Goal: Transaction & Acquisition: Purchase product/service

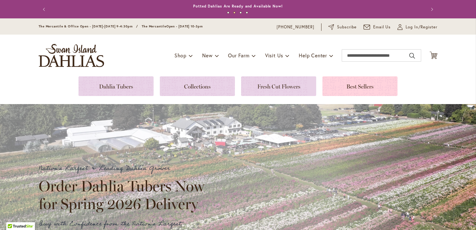
click at [373, 84] on link at bounding box center [359, 86] width 75 height 20
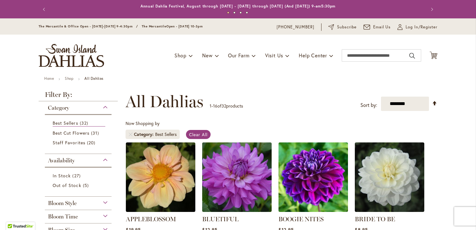
click at [299, 77] on ul "Home Shop All Dahlias" at bounding box center [238, 79] width 388 height 6
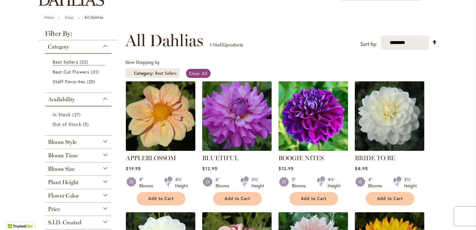
scroll to position [75, 0]
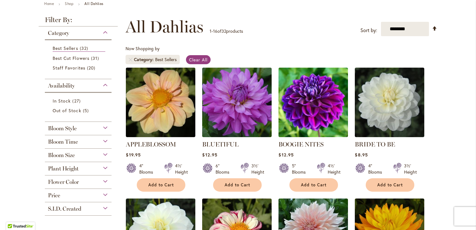
click at [89, 129] on div "Bloom Style" at bounding box center [78, 127] width 67 height 10
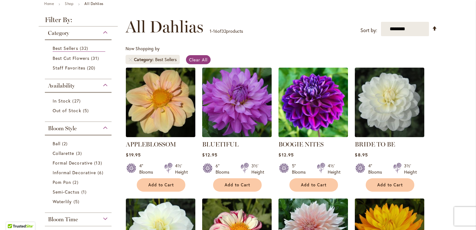
click at [89, 129] on div "Bloom Style" at bounding box center [78, 127] width 67 height 10
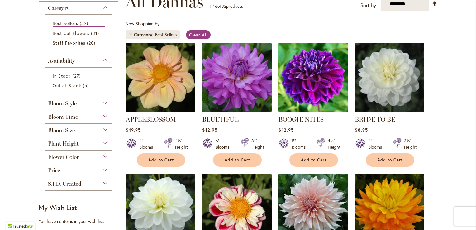
scroll to position [112, 0]
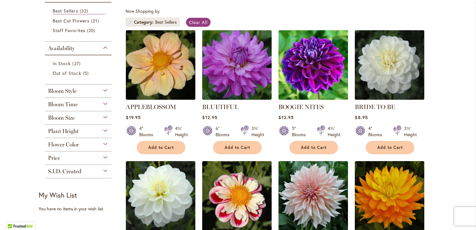
click at [71, 130] on span "Plant Height" at bounding box center [63, 131] width 31 height 7
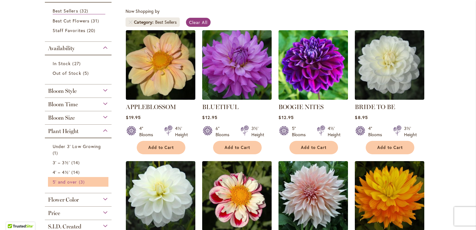
click at [62, 181] on span "5' and over" at bounding box center [65, 182] width 25 height 6
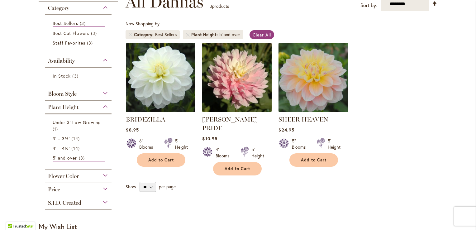
scroll to position [87, 0]
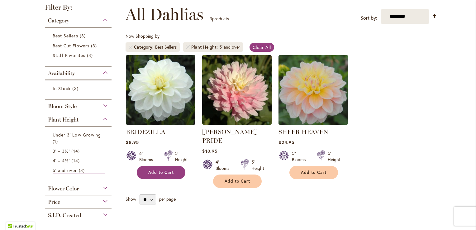
click at [154, 174] on span "Add to Cart" at bounding box center [161, 172] width 26 height 5
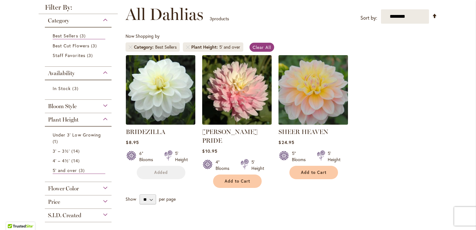
scroll to position [103, 0]
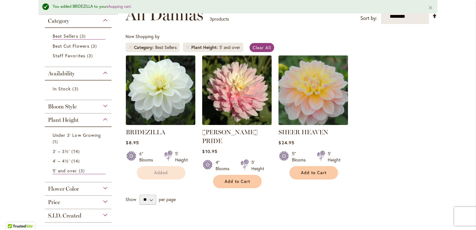
click at [318, 99] on img at bounding box center [313, 90] width 73 height 73
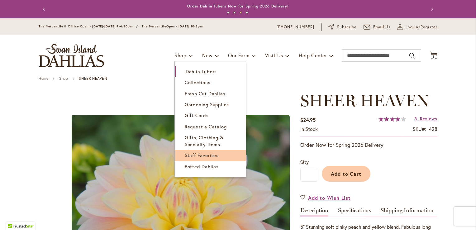
click at [197, 154] on span "Staff Favorites" at bounding box center [202, 155] width 34 height 6
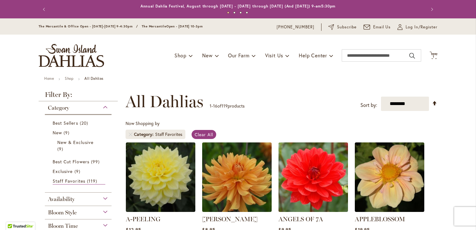
click at [211, 78] on ul "Home Shop All Dahlias" at bounding box center [238, 79] width 388 height 6
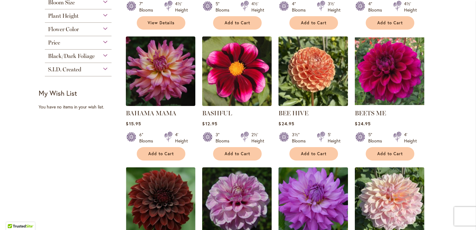
scroll to position [249, 0]
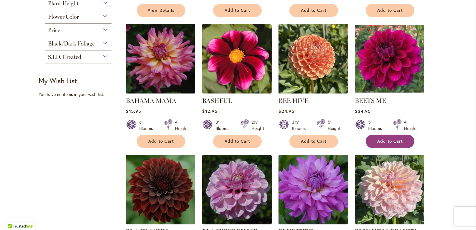
click at [385, 139] on span "Add to Cart" at bounding box center [390, 141] width 26 height 5
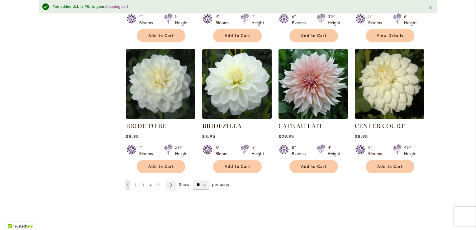
scroll to position [515, 0]
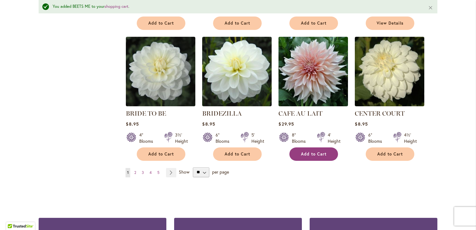
click at [309, 153] on span "Add to Cart" at bounding box center [314, 153] width 26 height 5
click at [134, 170] on span "2" at bounding box center [135, 172] width 2 height 5
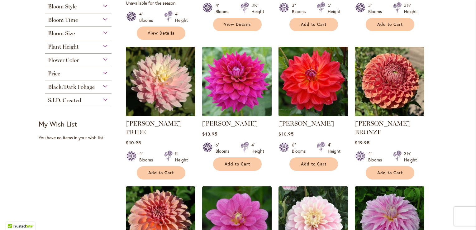
scroll to position [243, 0]
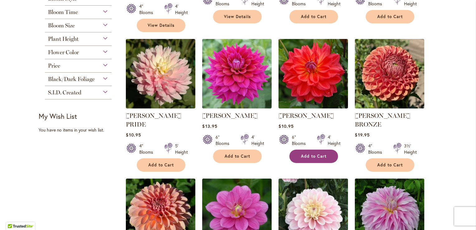
click at [320, 153] on button "Add to Cart" at bounding box center [313, 156] width 49 height 13
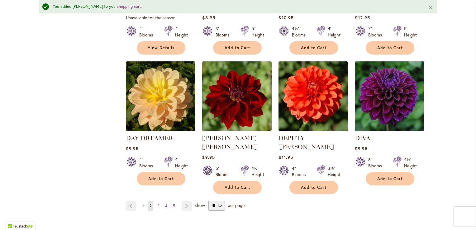
scroll to position [517, 0]
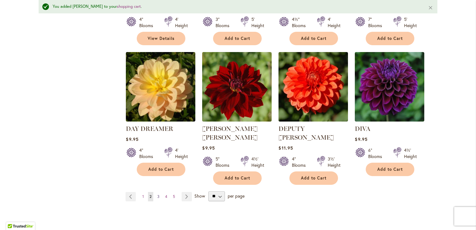
click at [157, 192] on link "Page 3" at bounding box center [158, 196] width 5 height 9
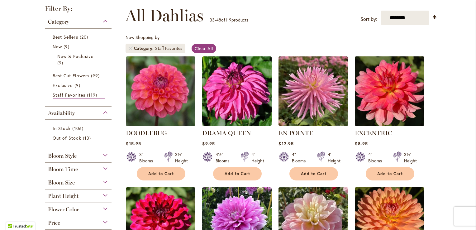
scroll to position [94, 0]
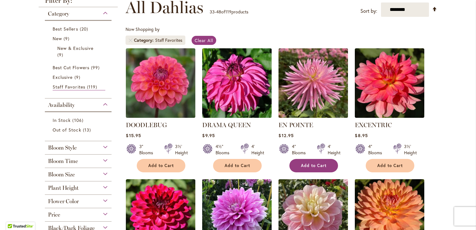
click at [302, 169] on button "Add to Cart" at bounding box center [313, 165] width 49 height 13
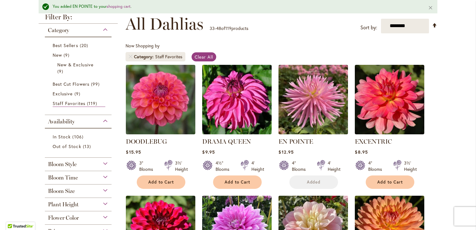
scroll to position [110, 0]
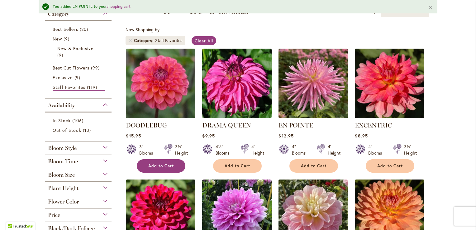
click at [172, 168] on button "Add to Cart" at bounding box center [161, 165] width 49 height 13
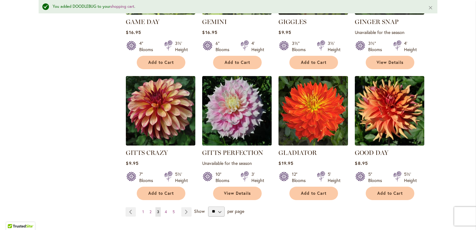
scroll to position [501, 0]
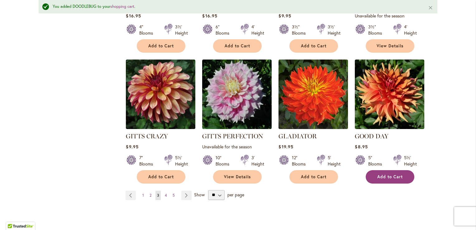
click at [377, 178] on span "Add to Cart" at bounding box center [390, 176] width 26 height 5
click at [165, 194] on span "4" at bounding box center [166, 195] width 2 height 5
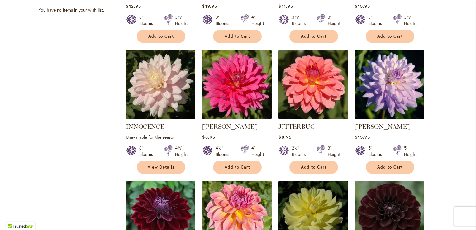
scroll to position [366, 0]
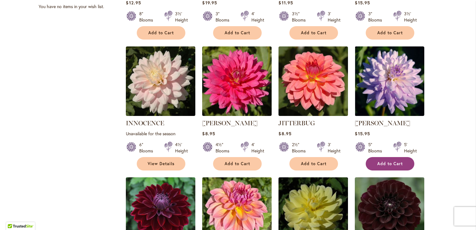
click at [395, 162] on span "Add to Cart" at bounding box center [390, 163] width 26 height 5
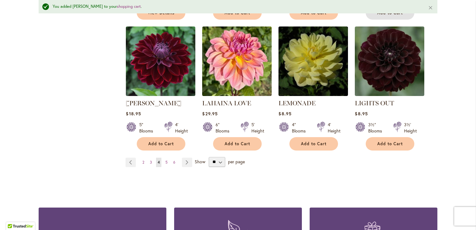
scroll to position [543, 0]
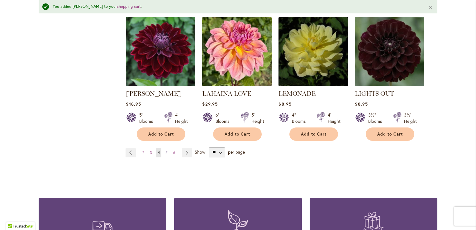
click at [165, 151] on link "Page 5" at bounding box center [166, 152] width 5 height 9
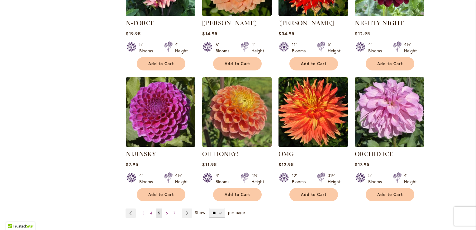
scroll to position [459, 0]
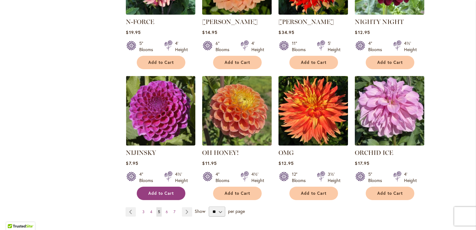
click at [162, 194] on span "Add to Cart" at bounding box center [161, 193] width 26 height 5
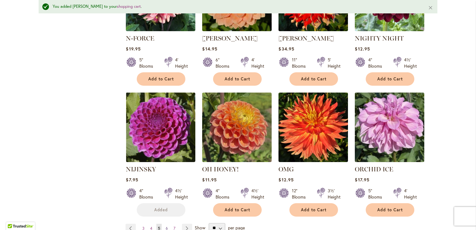
scroll to position [475, 0]
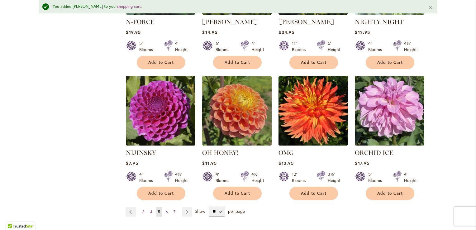
click at [166, 210] on span "6" at bounding box center [167, 211] width 2 height 5
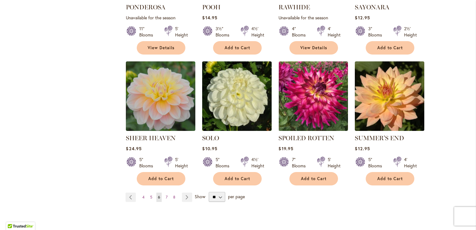
scroll to position [489, 0]
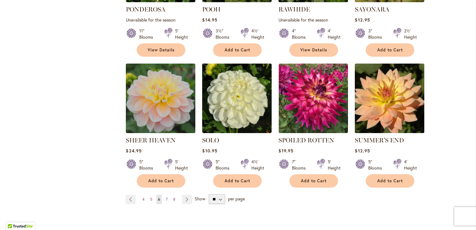
click at [165, 195] on link "Page 7" at bounding box center [166, 199] width 5 height 9
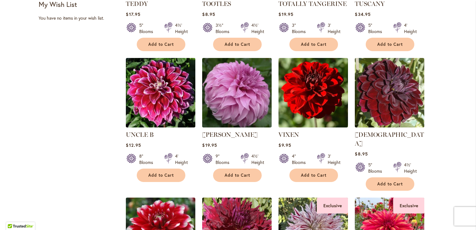
scroll to position [357, 0]
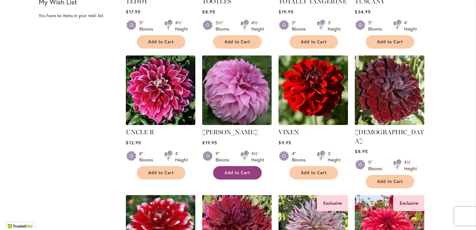
click at [233, 173] on span "Add to Cart" at bounding box center [238, 172] width 26 height 5
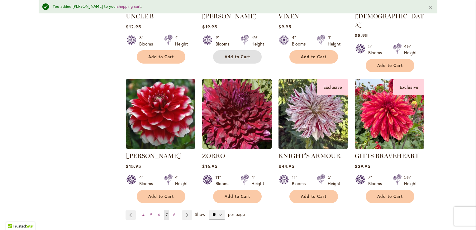
scroll to position [575, 0]
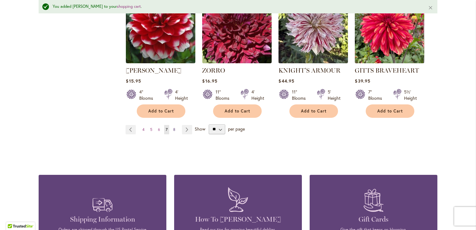
click at [173, 127] on span "8" at bounding box center [174, 129] width 2 height 5
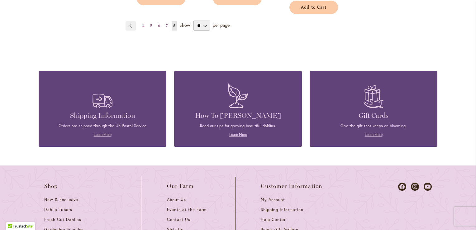
scroll to position [409, 0]
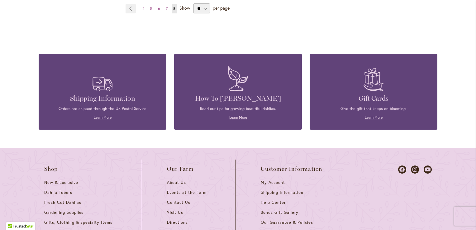
click at [223, 101] on h4 "How To [PERSON_NAME]" at bounding box center [238, 98] width 109 height 9
click at [232, 120] on div "How To Grow Dahlias Read our tips for growing beautiful dahlias. Learn More" at bounding box center [238, 92] width 128 height 76
drag, startPoint x: 232, startPoint y: 120, endPoint x: 216, endPoint y: 104, distance: 22.7
click at [216, 104] on div "How To Grow Dahlias Read our tips for growing beautiful dahlias. Learn More" at bounding box center [238, 91] width 109 height 57
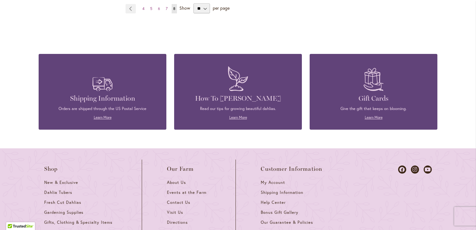
drag, startPoint x: 216, startPoint y: 104, endPoint x: 229, endPoint y: 114, distance: 16.7
click at [229, 114] on div "Read our tips for growing beautiful dahlias. Learn More" at bounding box center [238, 113] width 109 height 14
click at [229, 115] on p "Learn More" at bounding box center [238, 118] width 109 height 6
click at [230, 116] on link "Learn More" at bounding box center [238, 117] width 18 height 5
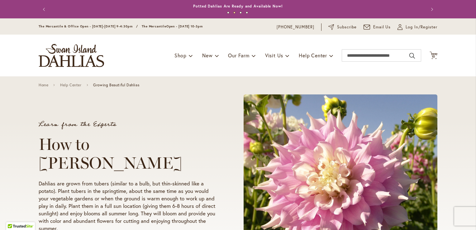
click at [150, 59] on div "Toggle Nav Shop Dahlia Tubers Collections Fresh Cut Dahlias Gardening Supplies …" at bounding box center [237, 56] width 411 height 42
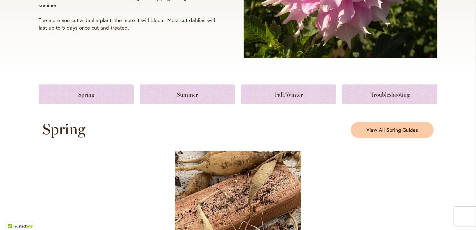
scroll to position [224, 0]
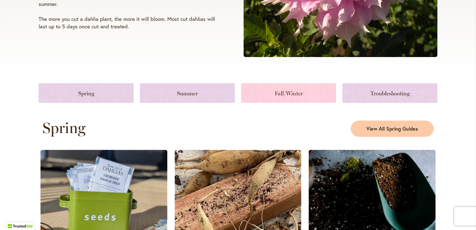
click at [264, 93] on link at bounding box center [288, 93] width 95 height 20
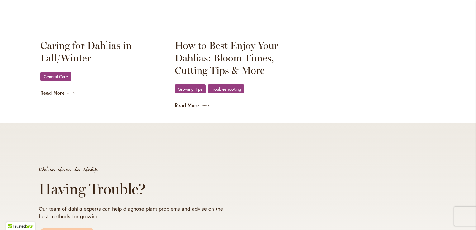
scroll to position [944, 0]
